Goal: Task Accomplishment & Management: Use online tool/utility

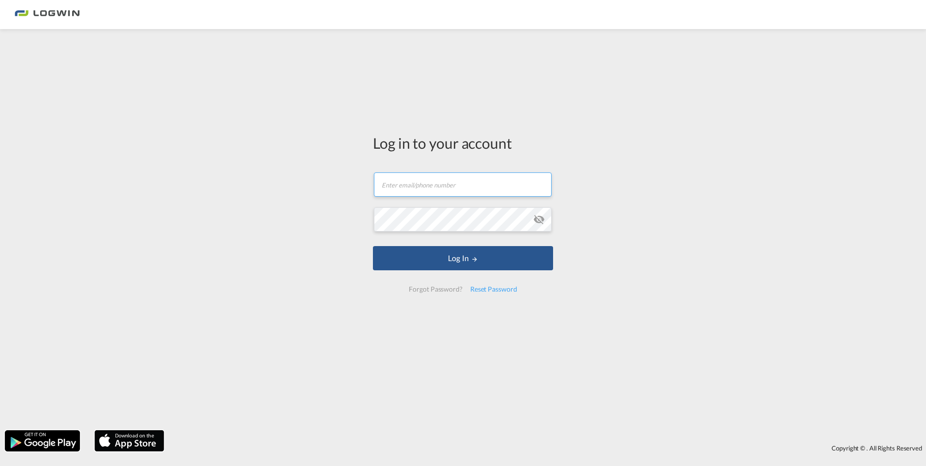
click at [446, 189] on input "text" at bounding box center [463, 184] width 178 height 24
type input "[EMAIL_ADDRESS][PERSON_NAME][DOMAIN_NAME]"
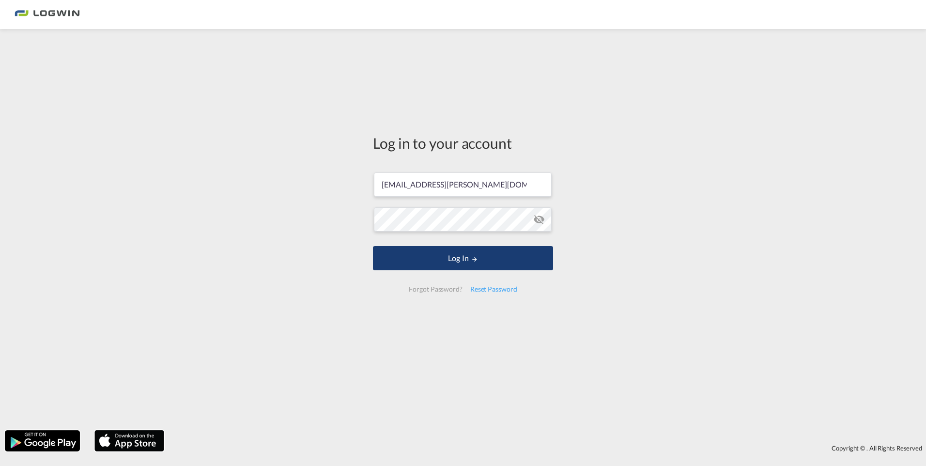
click at [470, 265] on button "Log In" at bounding box center [463, 258] width 180 height 24
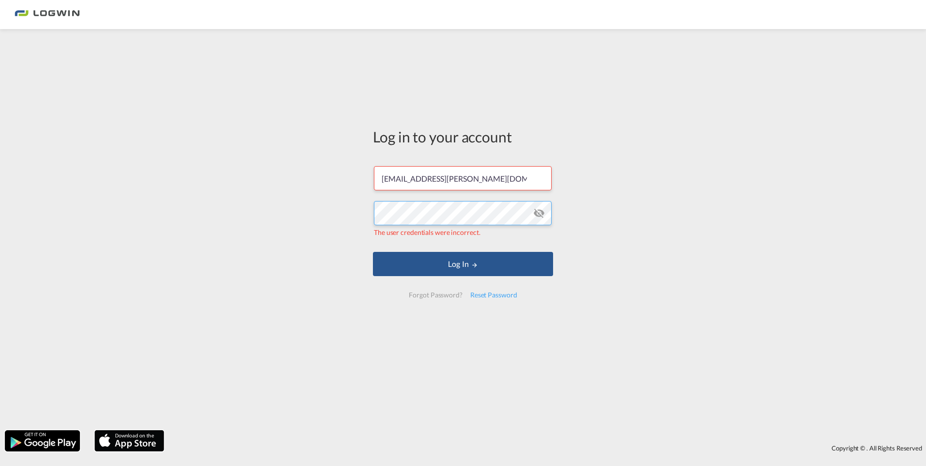
click at [334, 216] on div "Log in to your account [EMAIL_ADDRESS][PERSON_NAME][DOMAIN_NAME] The user crede…" at bounding box center [463, 229] width 926 height 391
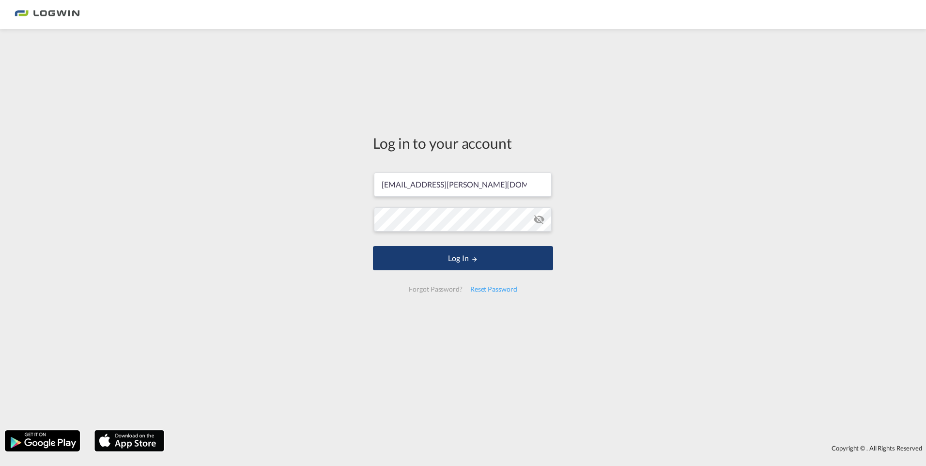
click at [469, 255] on button "Log In" at bounding box center [463, 258] width 180 height 24
